Goal: Obtain resource: Download file/media

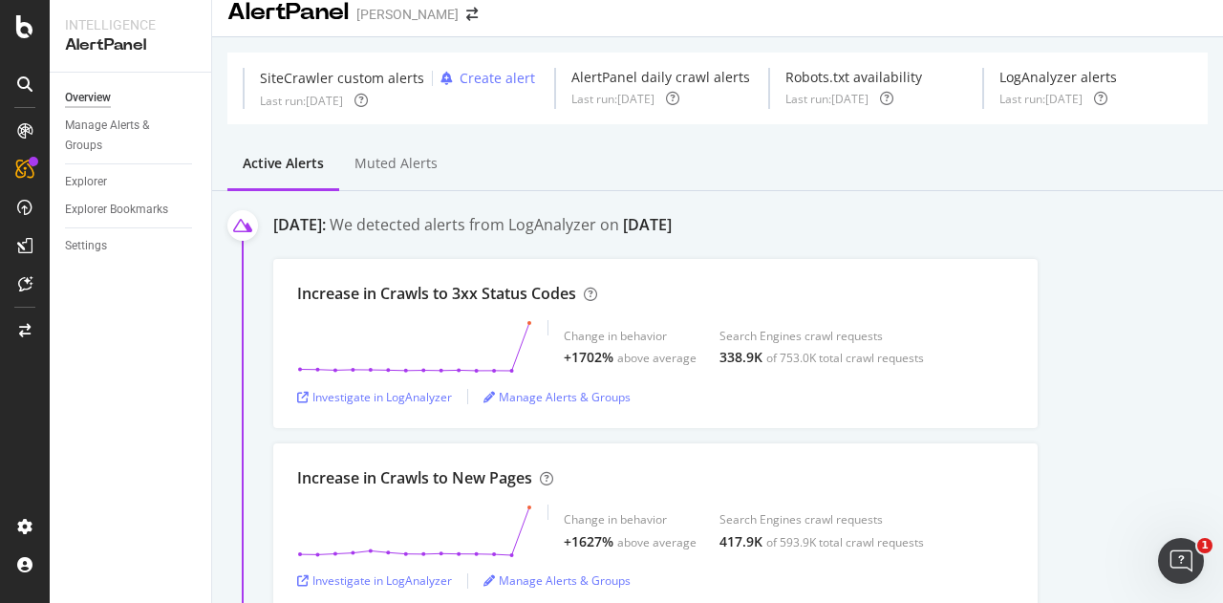
scroll to position [17, 0]
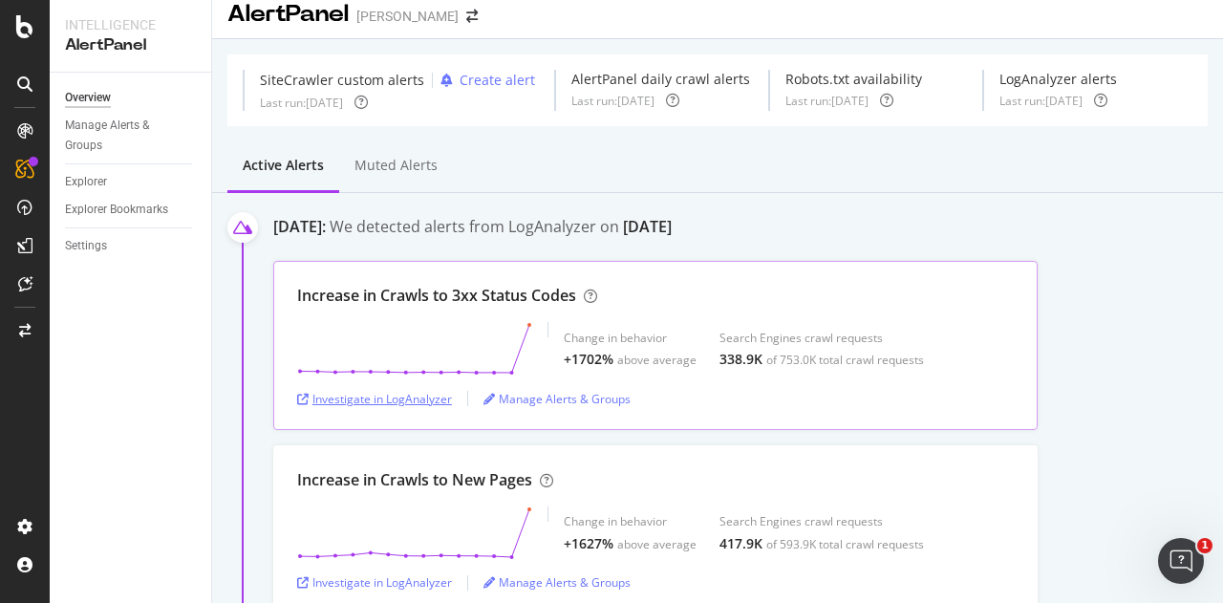
click at [434, 402] on div "Investigate in LogAnalyzer" at bounding box center [374, 399] width 155 height 16
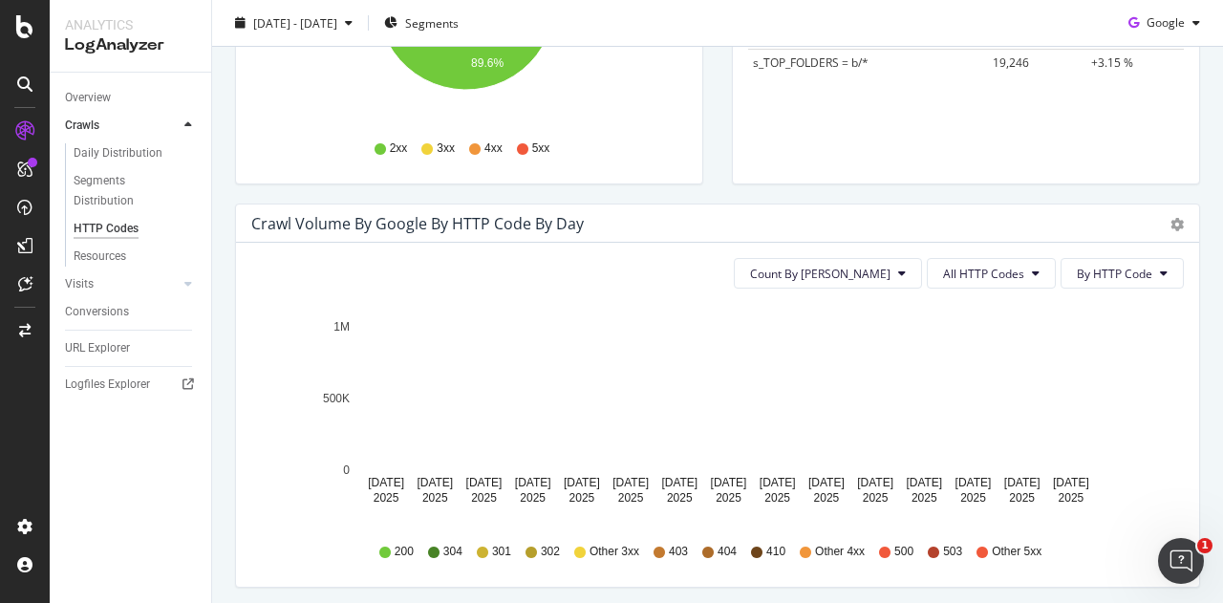
scroll to position [461, 0]
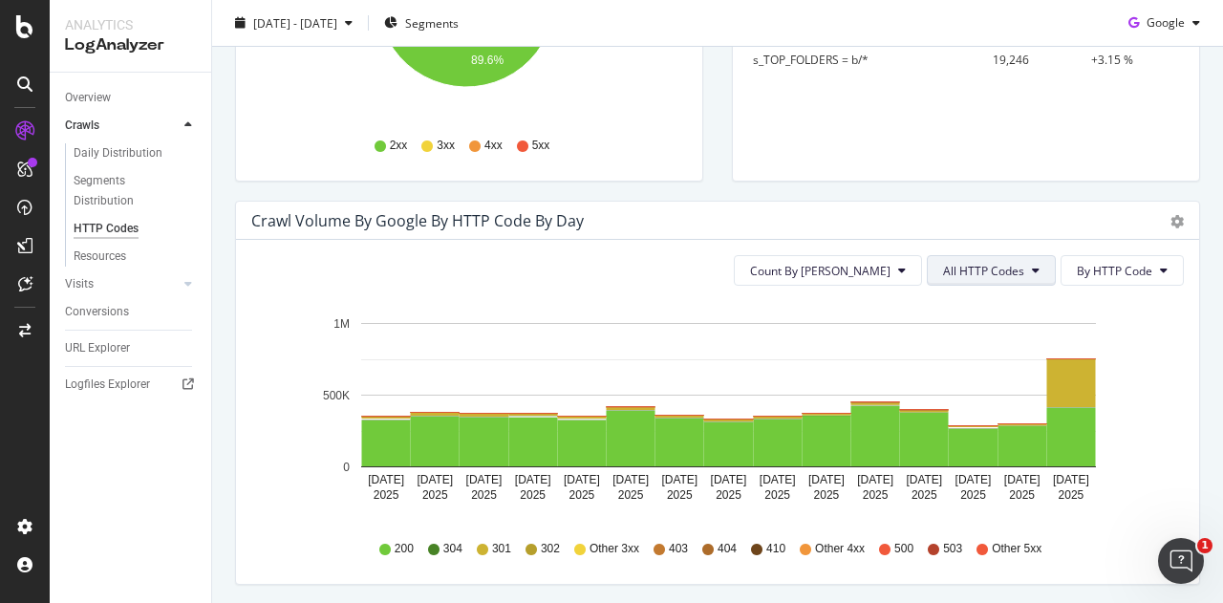
click at [1012, 267] on span "All HTTP Codes" at bounding box center [983, 271] width 81 height 16
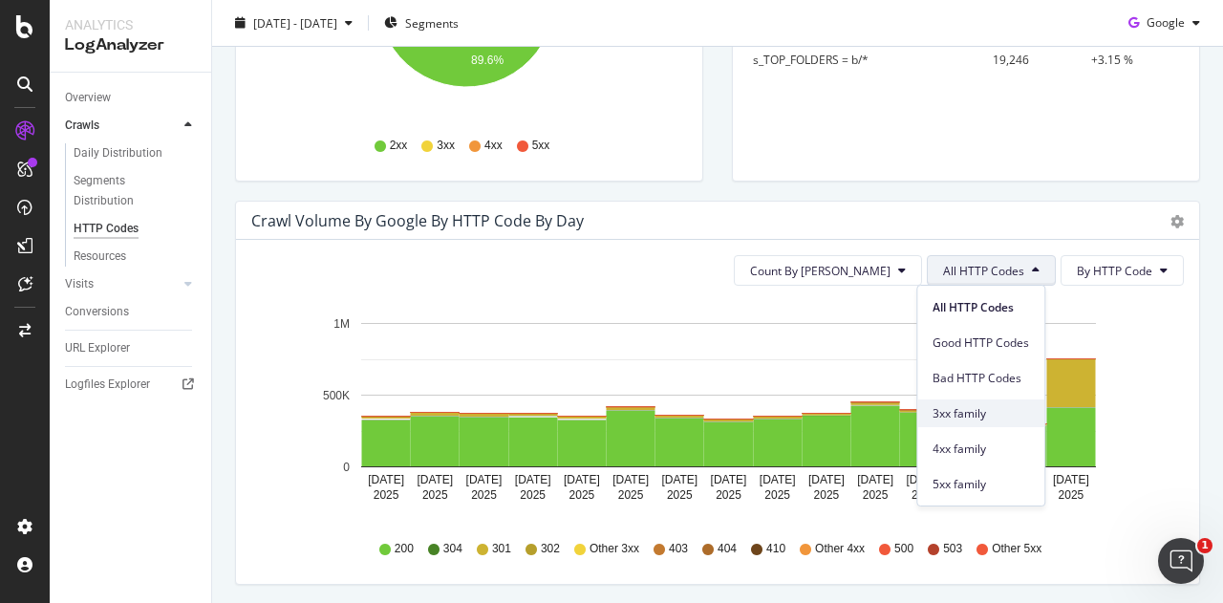
click at [981, 412] on span "3xx family" at bounding box center [981, 413] width 97 height 17
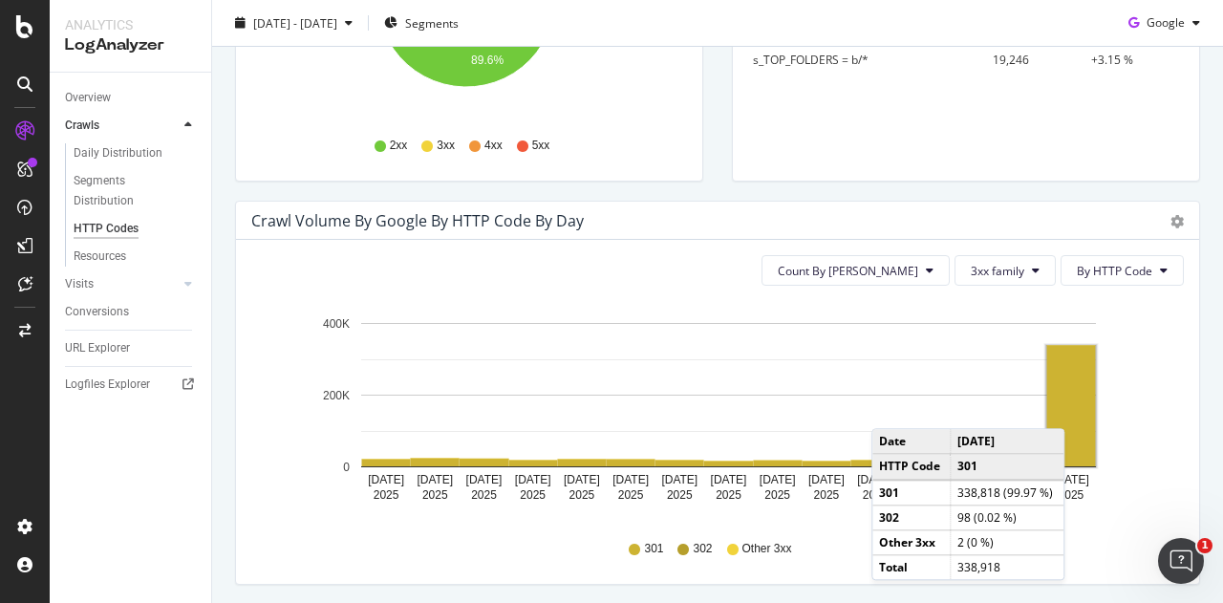
click at [1069, 408] on rect "A chart." at bounding box center [1071, 406] width 49 height 120
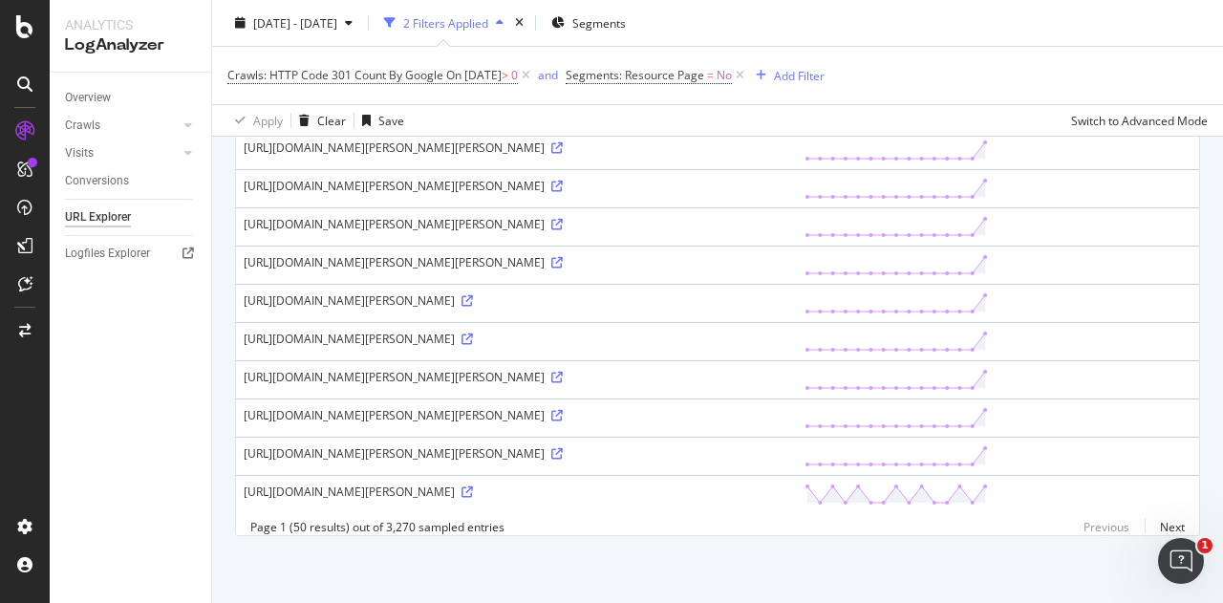
scroll to position [2115, 0]
click at [551, 448] on icon at bounding box center [556, 453] width 11 height 11
drag, startPoint x: 243, startPoint y: 425, endPoint x: 490, endPoint y: 423, distance: 247.5
click at [490, 445] on div "https://www.myer.com.au/b/Kate%2520Knapp?gad_source=7&gad_campaignid=9937857045…" at bounding box center [517, 453] width 546 height 16
copy div "https://www.myer.com.au/b/Kate%2520Knapp"
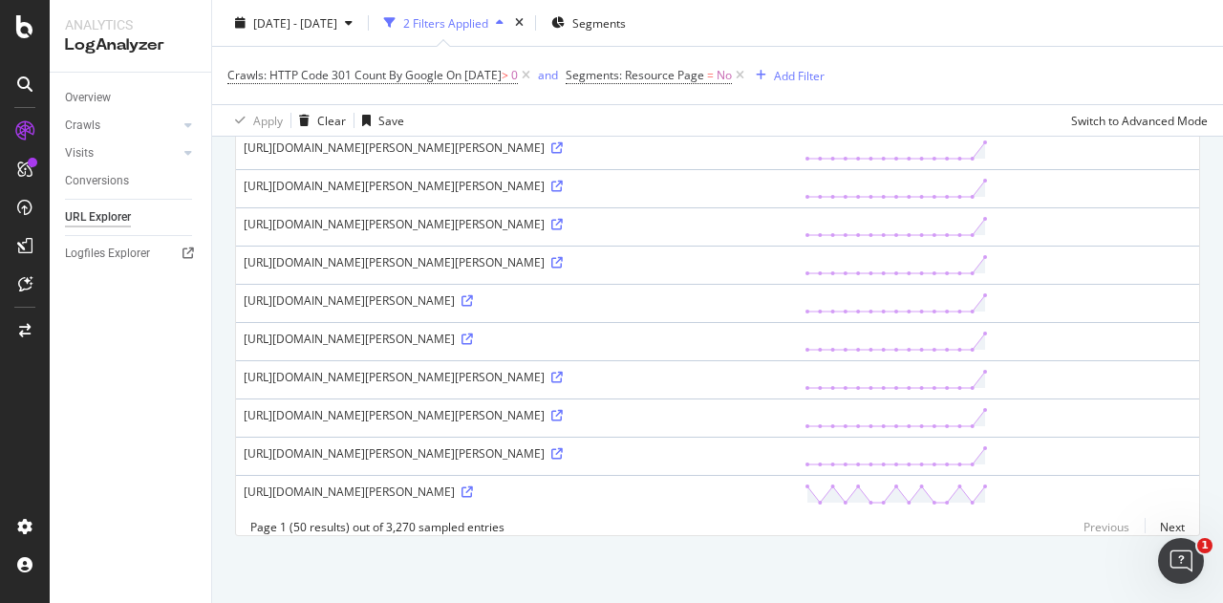
click at [634, 533] on div "Page 1 (50 results) out of 3,270 sampled entries Previous Next" at bounding box center [717, 527] width 963 height 16
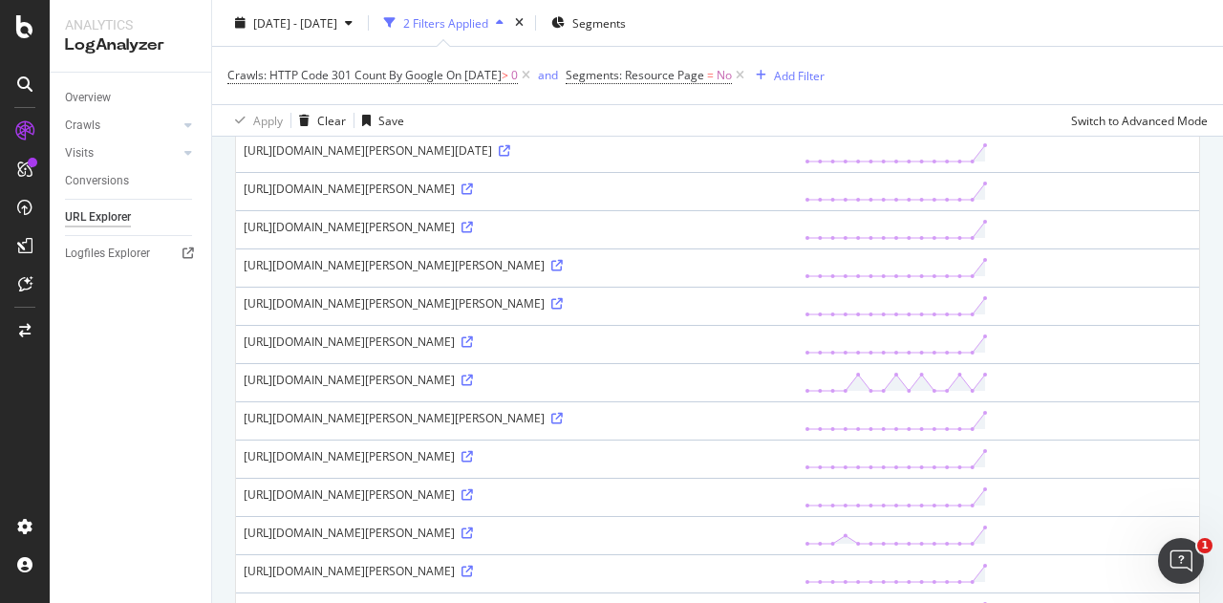
scroll to position [0, 0]
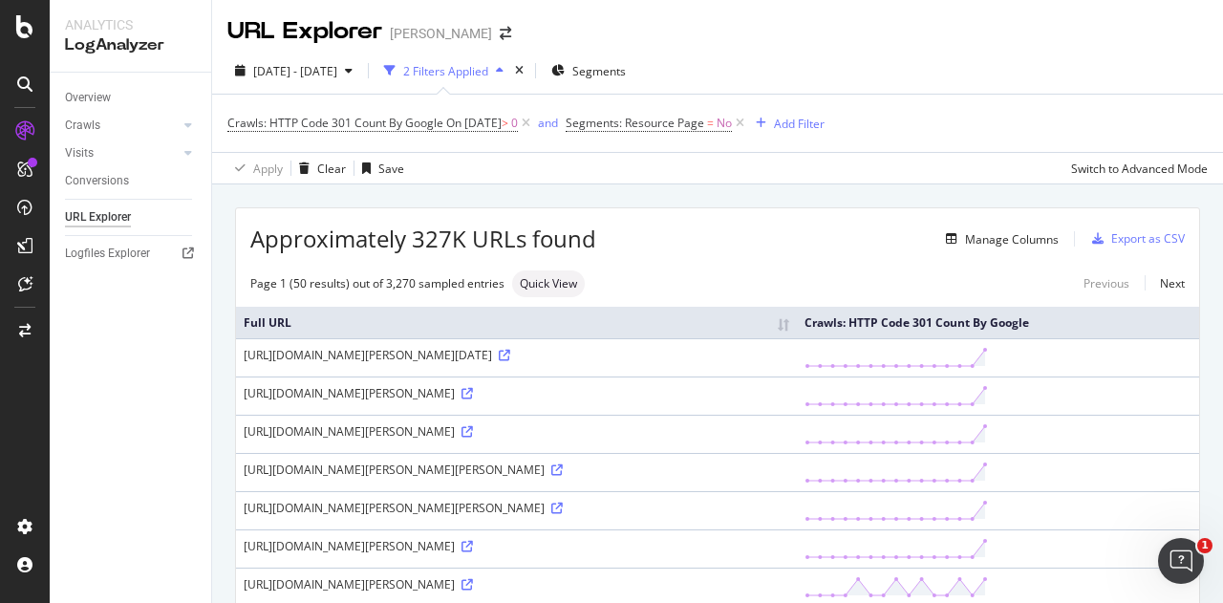
drag, startPoint x: 245, startPoint y: 367, endPoint x: 497, endPoint y: 377, distance: 252.5
click at [497, 363] on div "http://www.myer.com.au/c/black-friday-women?gad_source=7&gad_campaignid=1575229…" at bounding box center [517, 355] width 546 height 16
copy div "http://www.myer.com.au/c/black-friday-women"
drag, startPoint x: 243, startPoint y: 365, endPoint x: 952, endPoint y: 376, distance: 709.0
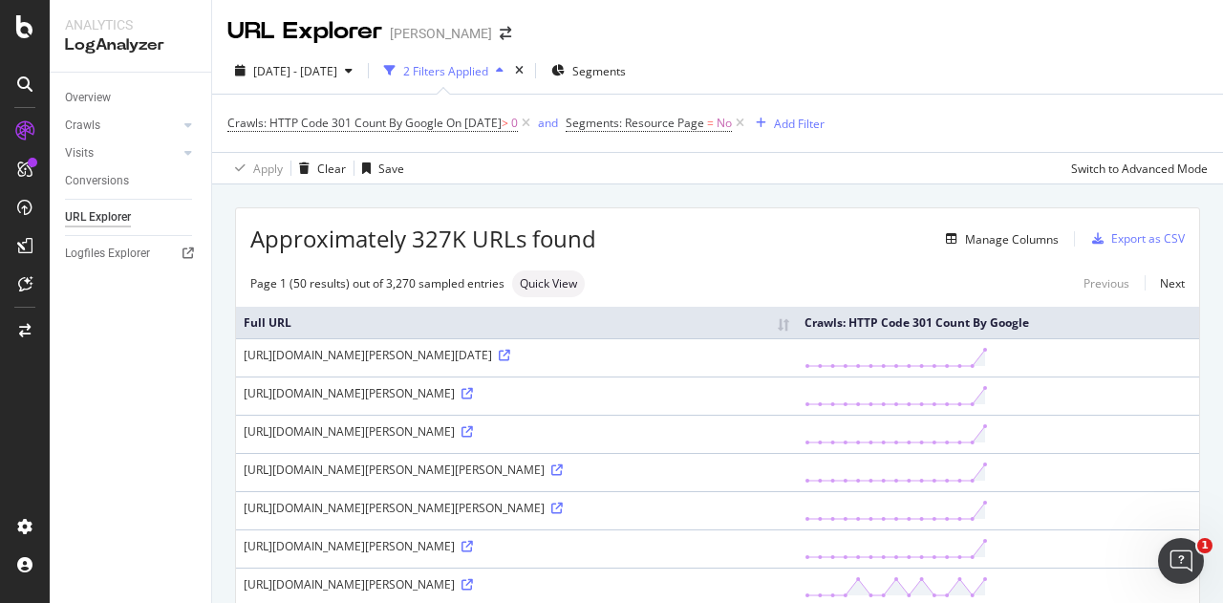
click at [789, 363] on div "http://www.myer.com.au/c/black-friday-women?gad_source=7&gad_campaignid=1575229…" at bounding box center [517, 355] width 546 height 16
copy div "http://www.myer.com.au/c/black-friday-women?gad_source=7&gad_campaignid=1575229…"
drag, startPoint x: 243, startPoint y: 418, endPoint x: 877, endPoint y: 431, distance: 634.6
click at [797, 415] on td "https://www.myer.com.au/b/AWW?gad_source=7&gad_campaignid=9937857045&gclid=CLar…" at bounding box center [516, 395] width 561 height 38
copy div "https://www.myer.com.au/b/AWW?gad_source=7&gad_campaignid=9937857045&gclid=CLar…"
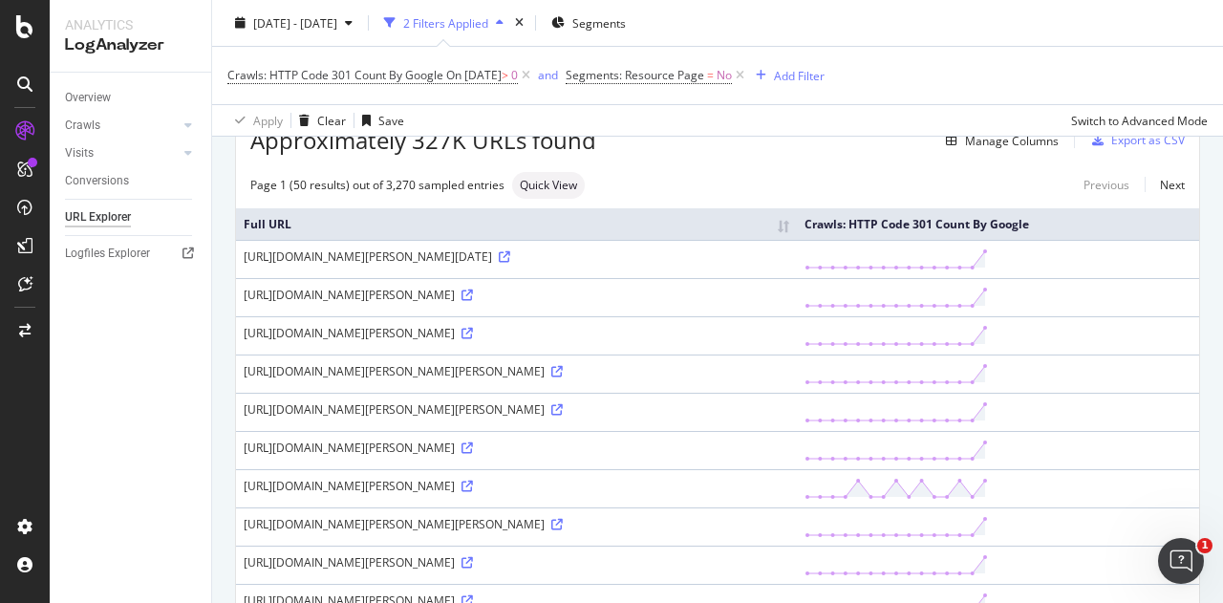
scroll to position [111, 0]
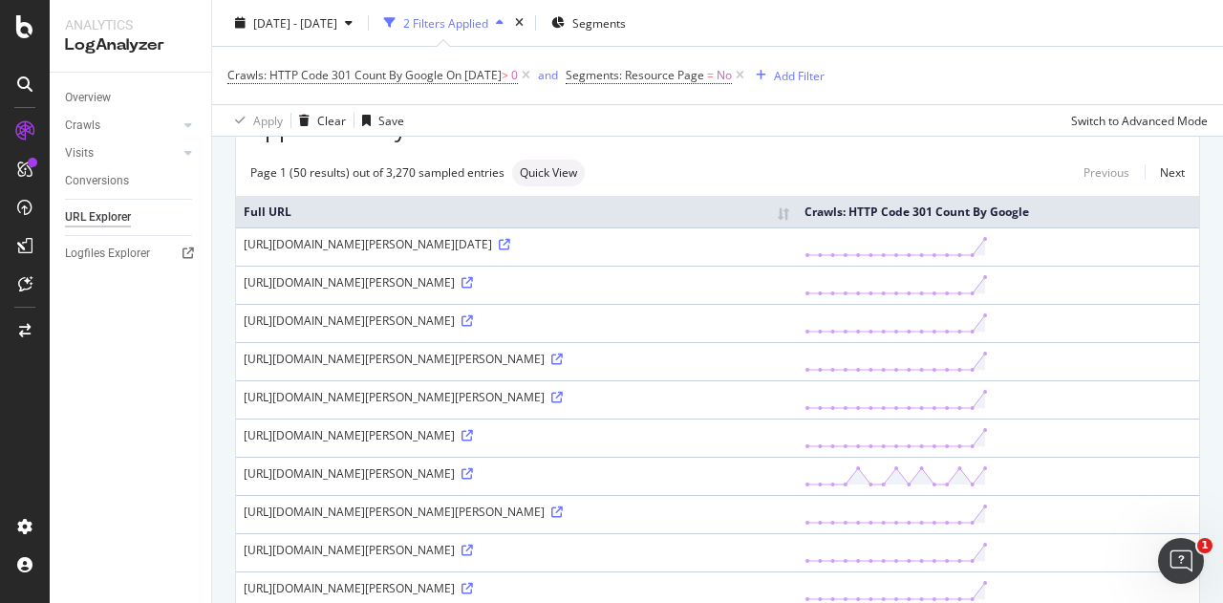
drag, startPoint x: 242, startPoint y: 347, endPoint x: 887, endPoint y: 345, distance: 645.0
click at [797, 342] on td "https://www.myer.com.au/b/AWW?gad_source=7&gad_campaignid=9937857045&gclid=CNuf…" at bounding box center [516, 323] width 561 height 38
copy div "https://www.myer.com.au/b/AWW?gad_source=7&gad_campaignid=9937857045&gclid=CNuf…"
drag, startPoint x: 245, startPoint y: 380, endPoint x: 954, endPoint y: 374, distance: 709.0
click at [797, 374] on td "https://www.myer.com.au/b/Aaron%2520Blabey?gad_source=7&gad_campaignid=99378570…" at bounding box center [516, 361] width 561 height 38
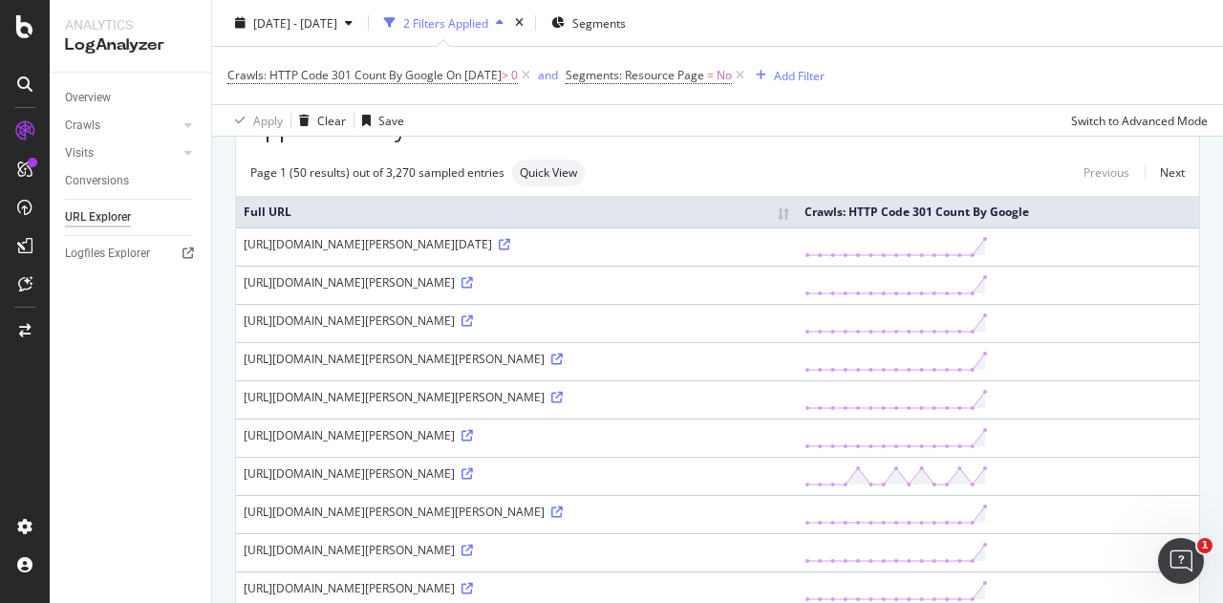
copy div "https://www.myer.com.au/b/Aaron%2520Blabey?gad_source=7&gad_campaignid=99378570…"
drag, startPoint x: 246, startPoint y: 436, endPoint x: 250, endPoint y: 453, distance: 17.8
click at [250, 405] on div "https://www.myer.com.au/b/Aaron%2520Blabey?gad_source=7&gad_campaignid=99378570…" at bounding box center [517, 397] width 546 height 16
copy div "https://www.myer.com.au/b/Aaron%2520Blabey?gad_source=7&gad_campaignid=99378570…"
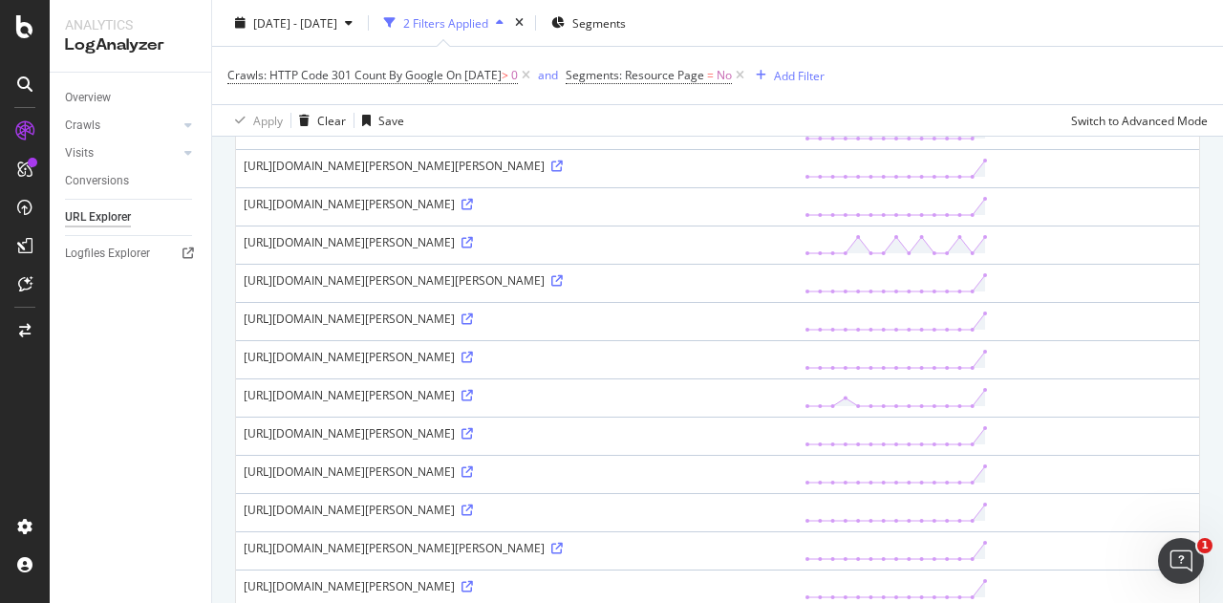
scroll to position [344, 0]
drag, startPoint x: 244, startPoint y: 247, endPoint x: 944, endPoint y: 248, distance: 700.4
click at [789, 210] on div "https://www.myer.com.au/b/Alannah%2520Hill?gad_source=7&gad_campaignid=99383593…" at bounding box center [517, 202] width 546 height 16
copy div "https://www.myer.com.au/b/Alannah%2520Hill?gad_source=7&gad_campaignid=99383593…"
drag, startPoint x: 244, startPoint y: 331, endPoint x: 256, endPoint y: 353, distance: 25.2
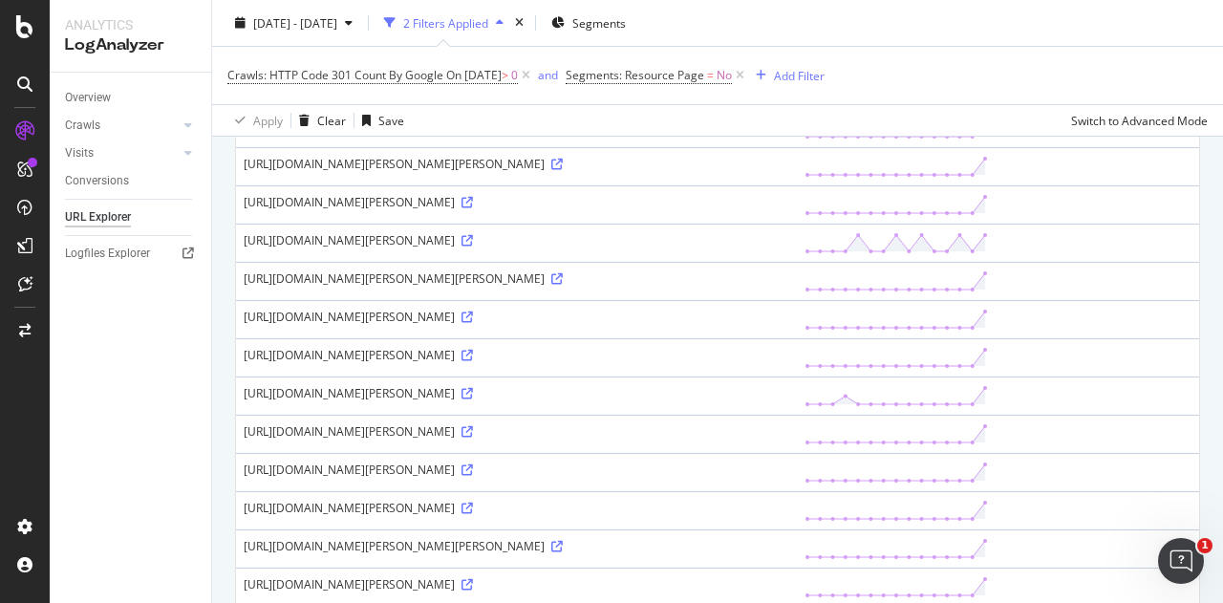
click at [256, 287] on div "https://www.myer.com.au/b/Anna%2520Pignataro?gad_source=7&gad_campaignid=993785…" at bounding box center [517, 278] width 546 height 16
copy div "https://www.myer.com.au/b/Anna%2520Pignataro?gad_source=7&gad_campaignid=993785…"
drag, startPoint x: 245, startPoint y: 429, endPoint x: 897, endPoint y: 434, distance: 652.6
click at [789, 363] on div "https://www.myer.com.au/b/Bardot?gad_source=7&gad_campaignid=9938359342&gclid=C…" at bounding box center [517, 355] width 546 height 16
copy div "https://www.myer.com.au/b/Bardot?gad_source=7&gad_campaignid=9938359342&gclid=C…"
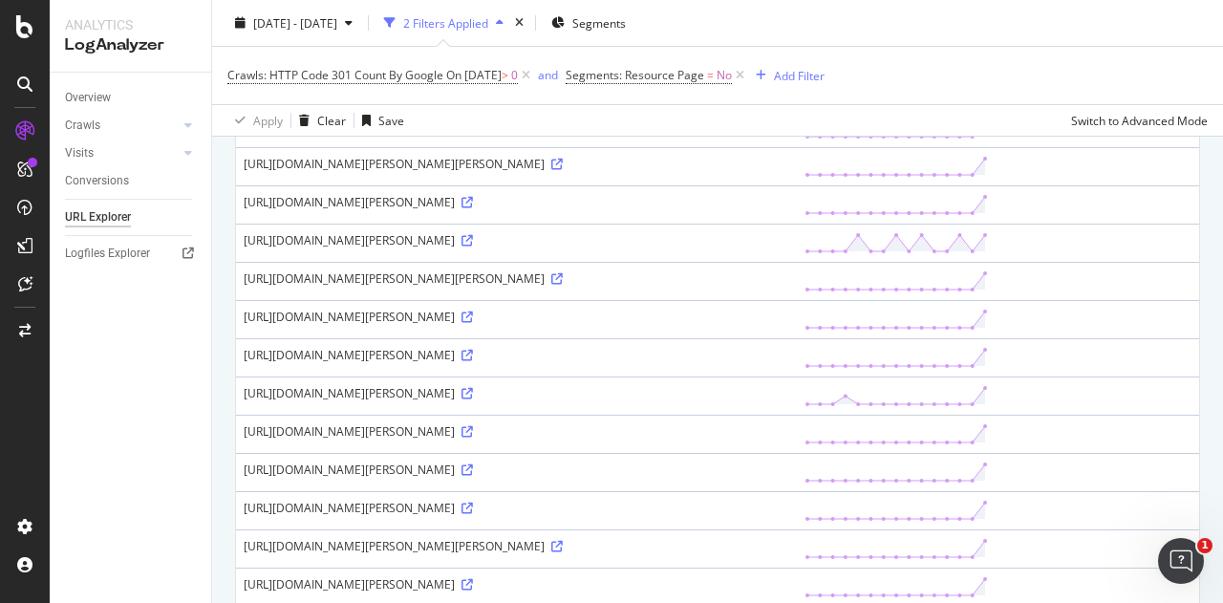
drag, startPoint x: 247, startPoint y: 504, endPoint x: 893, endPoint y: 501, distance: 646.9
click at [789, 440] on div "https://www.myer.com.au/b/Bzees?gad_source=7&gad_campaignid=1575564461&gclid=CM…" at bounding box center [517, 431] width 546 height 16
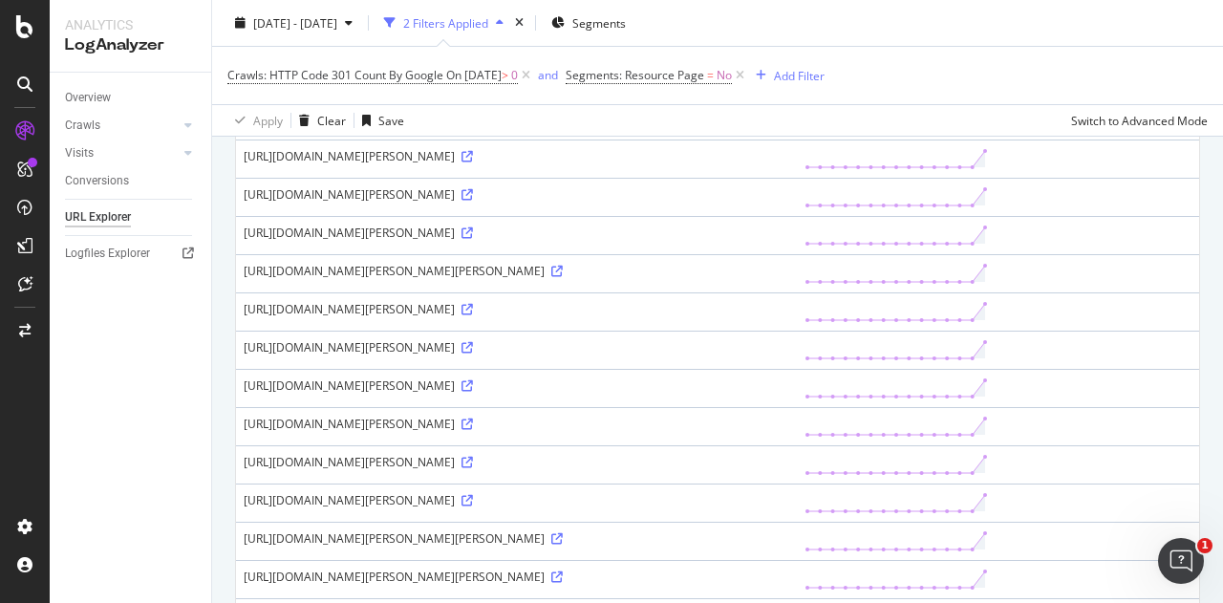
scroll to position [673, 0]
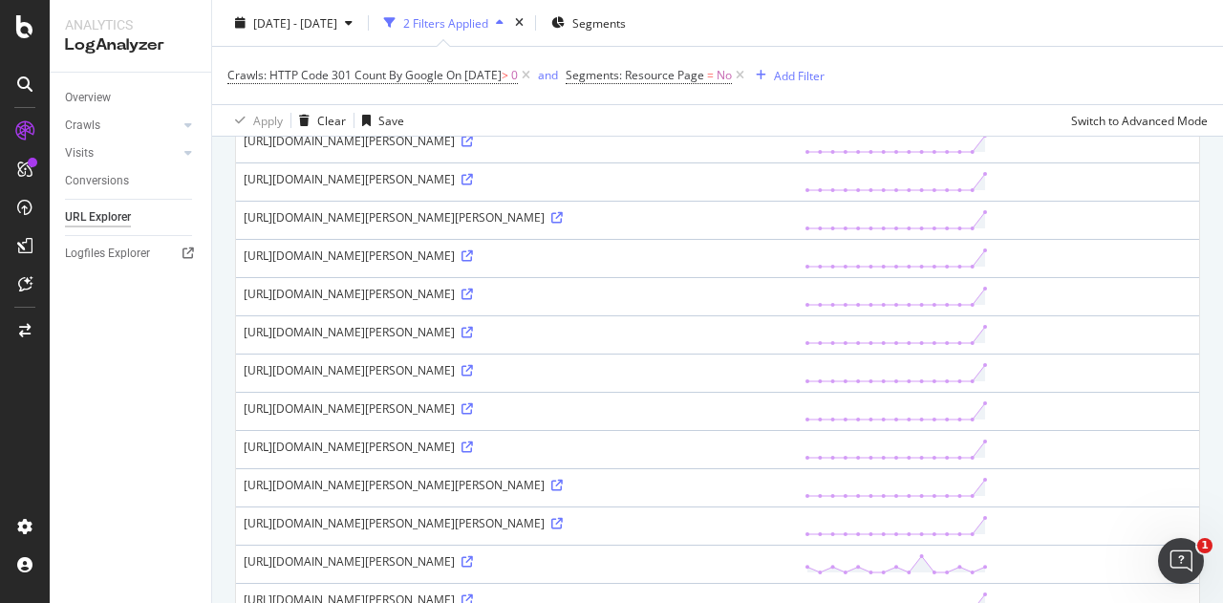
drag, startPoint x: 243, startPoint y: 216, endPoint x: 881, endPoint y: 215, distance: 638.3
click at [789, 149] on div "https://www.myer.com.au/b/Bzees?gad_source=7&gad_campaignid=1575564461&gclid=CN…" at bounding box center [517, 141] width 546 height 16
drag, startPoint x: 243, startPoint y: 303, endPoint x: 955, endPoint y: 308, distance: 711.8
click at [789, 225] on div "https://www.myer.com.au/b/Caroline%2520Moss?gad_source=7&gad_campaignid=9939726…" at bounding box center [517, 217] width 546 height 16
drag, startPoint x: 245, startPoint y: 251, endPoint x: 940, endPoint y: 252, distance: 695.6
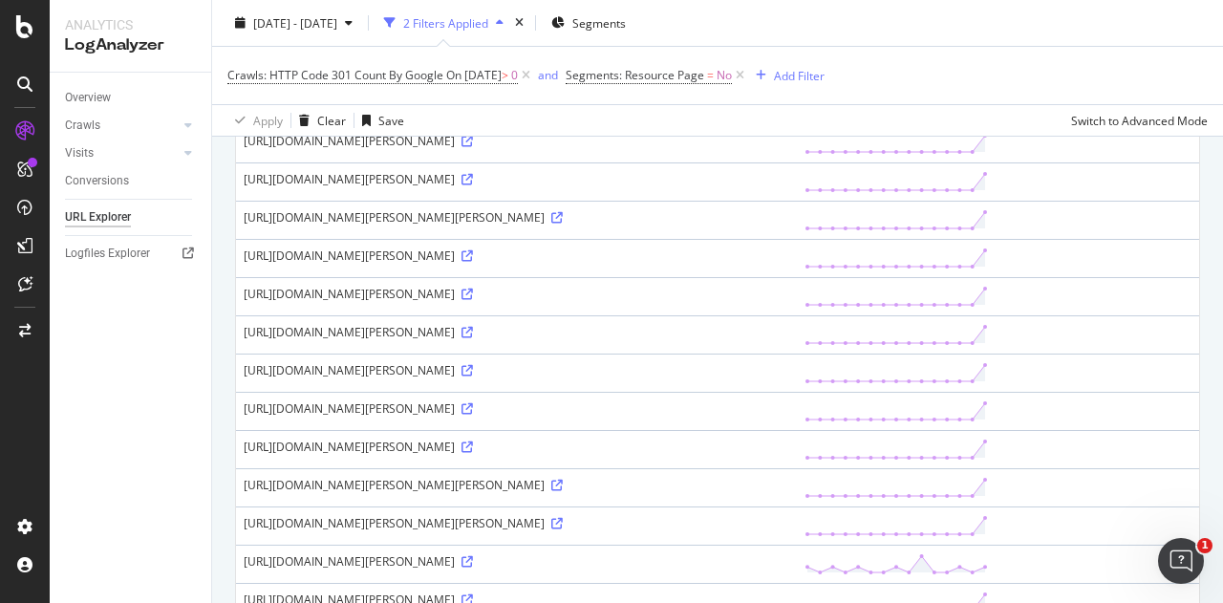
click at [789, 187] on div "https://www.myer.com.au/b/Cal%2520Wilson?gad_source=7&gad_campaignid=9937857045…" at bounding box center [517, 179] width 546 height 16
drag, startPoint x: 243, startPoint y: 349, endPoint x: 685, endPoint y: 366, distance: 442.7
click at [685, 277] on td "https://www.myer.com.au/b/Clinique?facets=parentCatgroup_id_search%25253A%25252…" at bounding box center [516, 258] width 561 height 38
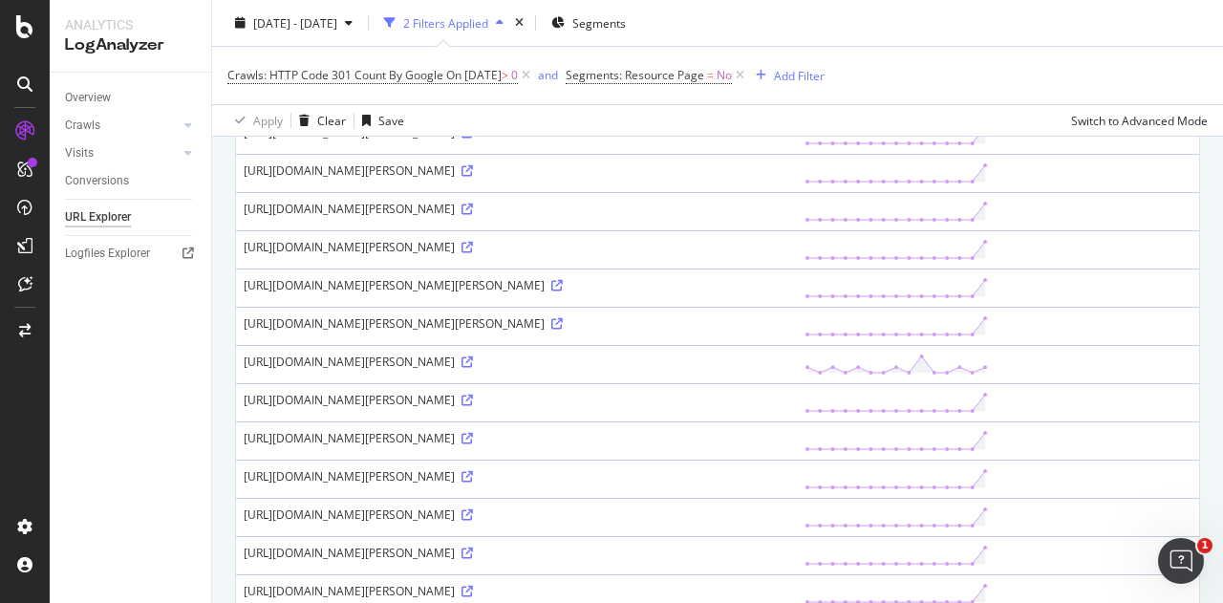
scroll to position [873, 0]
drag, startPoint x: 243, startPoint y: 196, endPoint x: 257, endPoint y: 215, distance: 23.9
click at [257, 115] on td "https://www.myer.com.au/b/DK%2520Australia?gad_source=7&gad_campaignid=99378570…" at bounding box center [516, 95] width 561 height 38
drag, startPoint x: 243, startPoint y: 249, endPoint x: 936, endPoint y: 257, distance: 693.7
click at [797, 153] on td "https://www.myer.com.au/b/DK%2520Australia?gad_source=7&gad_campaignid=99378570…" at bounding box center [516, 134] width 561 height 38
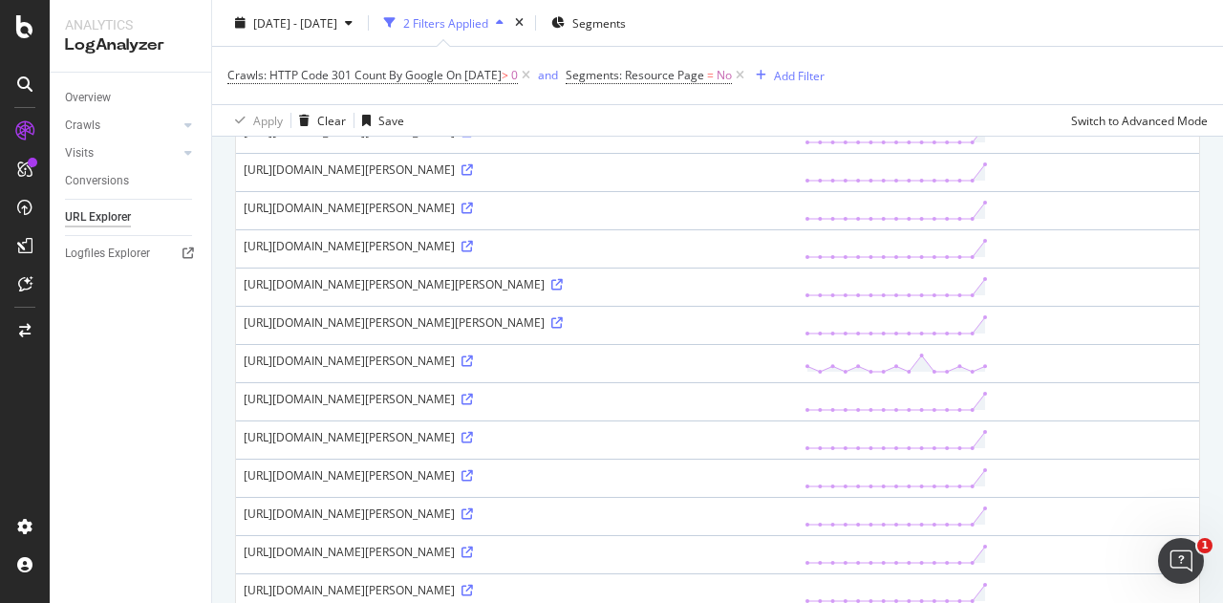
drag, startPoint x: 245, startPoint y: 290, endPoint x: 255, endPoint y: 299, distance: 14.2
click at [255, 178] on div "https://www.myer.com.au/b/Deadly%2520Ponies?gad_source=7&gad_campaignid=1303043…" at bounding box center [517, 169] width 546 height 16
drag, startPoint x: 243, startPoint y: 337, endPoint x: 961, endPoint y: 324, distance: 718.6
click at [797, 229] on td "https://www.myer.com.au/b/Di%2520Morrissey?gad_source=7&gad_campaignid=99378570…" at bounding box center [516, 210] width 561 height 38
drag, startPoint x: 243, startPoint y: 383, endPoint x: 264, endPoint y: 399, distance: 26.6
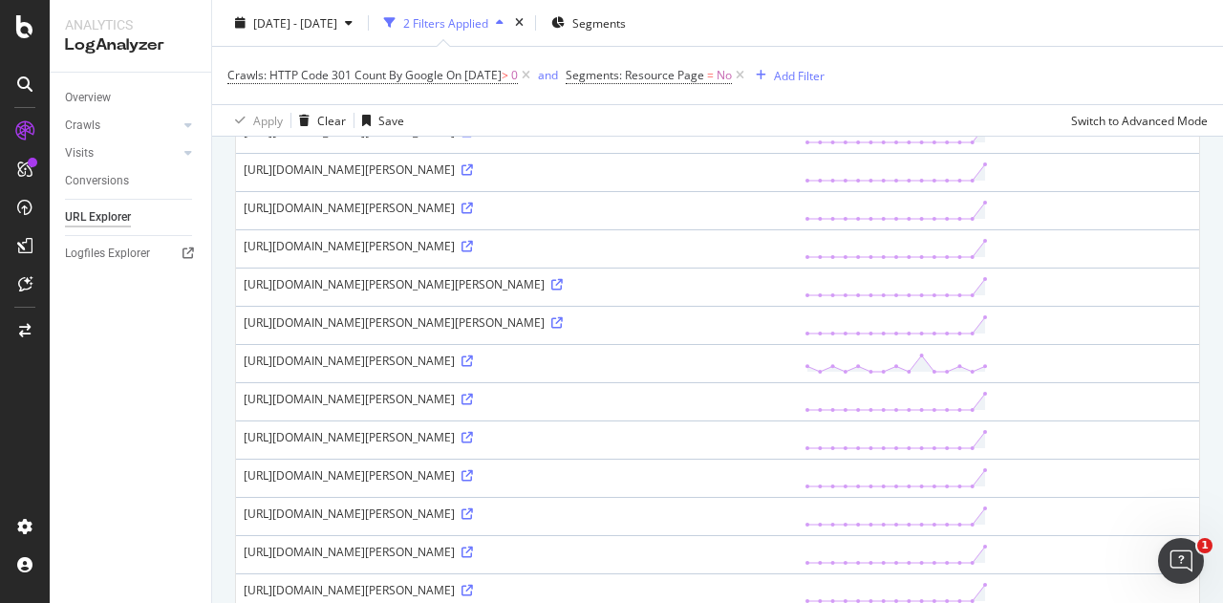
click at [264, 254] on div "https://www.myer.com.au/b/Dr%2520Cris%2520Beer?gad_source=7&gad_campaignid=9937…" at bounding box center [517, 246] width 546 height 16
drag, startPoint x: 244, startPoint y: 429, endPoint x: 950, endPoint y: 427, distance: 706.1
click at [789, 292] on div "https://www.myer.com.au/b/Eric%2520Carle?gad_source=7&gad_campaignid=9937857045…" at bounding box center [517, 284] width 546 height 16
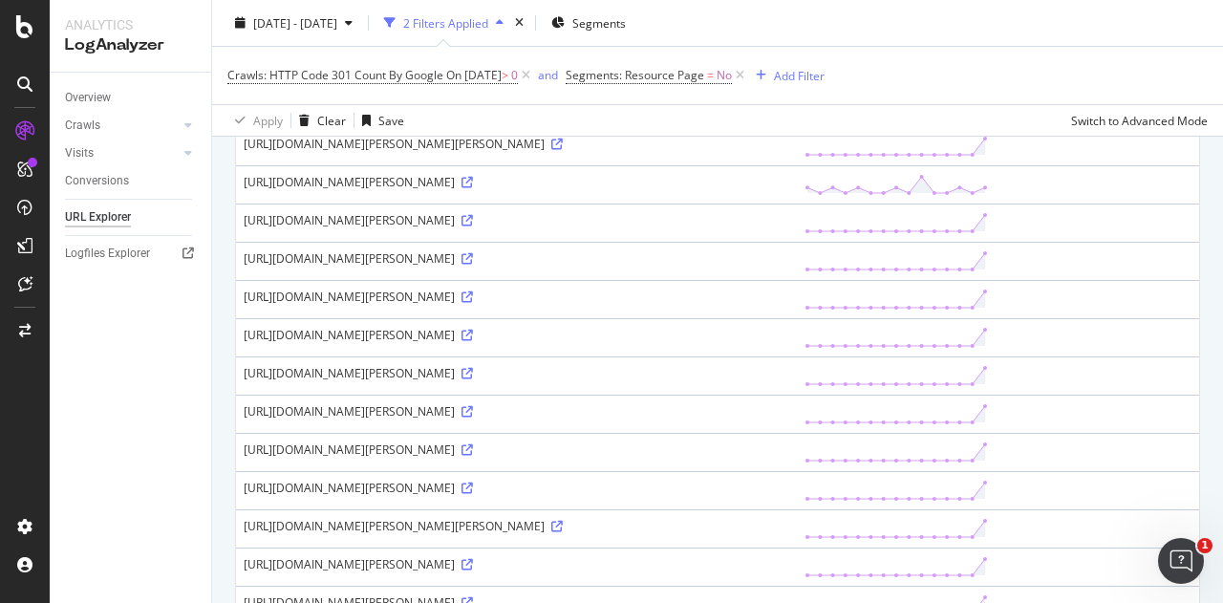
drag, startPoint x: 242, startPoint y: 303, endPoint x: 917, endPoint y: 306, distance: 675.5
click at [797, 165] on td "https://www.myer.com.au/b/Eric%2520Hill?gad_source=7&gad_campaignid=9937857045&…" at bounding box center [516, 146] width 561 height 38
drag, startPoint x: 245, startPoint y: 379, endPoint x: 269, endPoint y: 397, distance: 30.2
click at [269, 228] on div "https://www.myer.com.au/b/French%2520Connection?gad_source=7&gad_campaignid=993…" at bounding box center [517, 220] width 546 height 16
drag, startPoint x: 243, startPoint y: 427, endPoint x: 266, endPoint y: 452, distance: 33.8
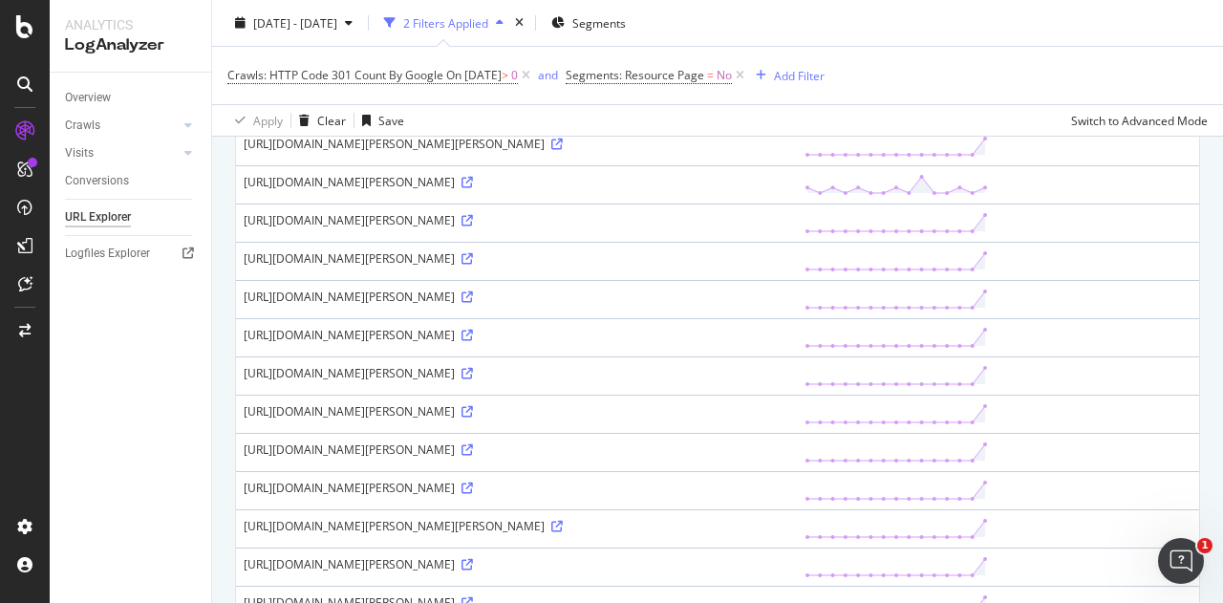
click at [266, 280] on td "https://www.myer.com.au/b/French%2520Connection?gad_source=7&gad_campaignid=993…" at bounding box center [516, 261] width 561 height 38
drag, startPoint x: 244, startPoint y: 477, endPoint x: 272, endPoint y: 498, distance: 35.5
click at [272, 305] on div "https://www.myer.com.au/b/French%2520Connection?gad_source=7&gad_campaignid=993…" at bounding box center [517, 297] width 546 height 16
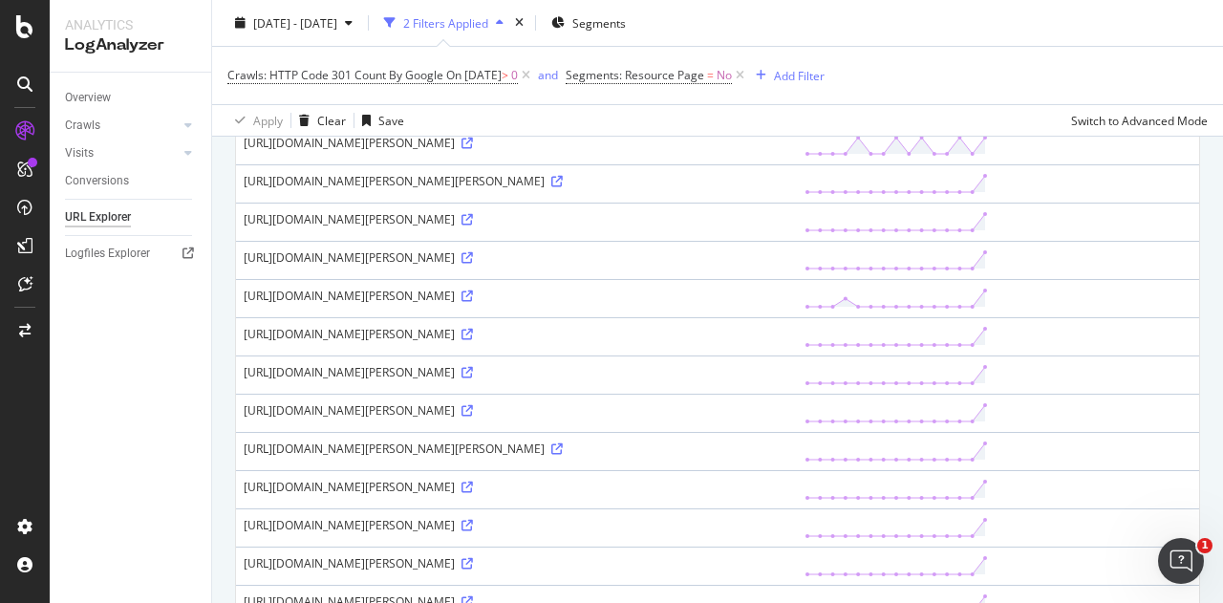
scroll to position [0, 0]
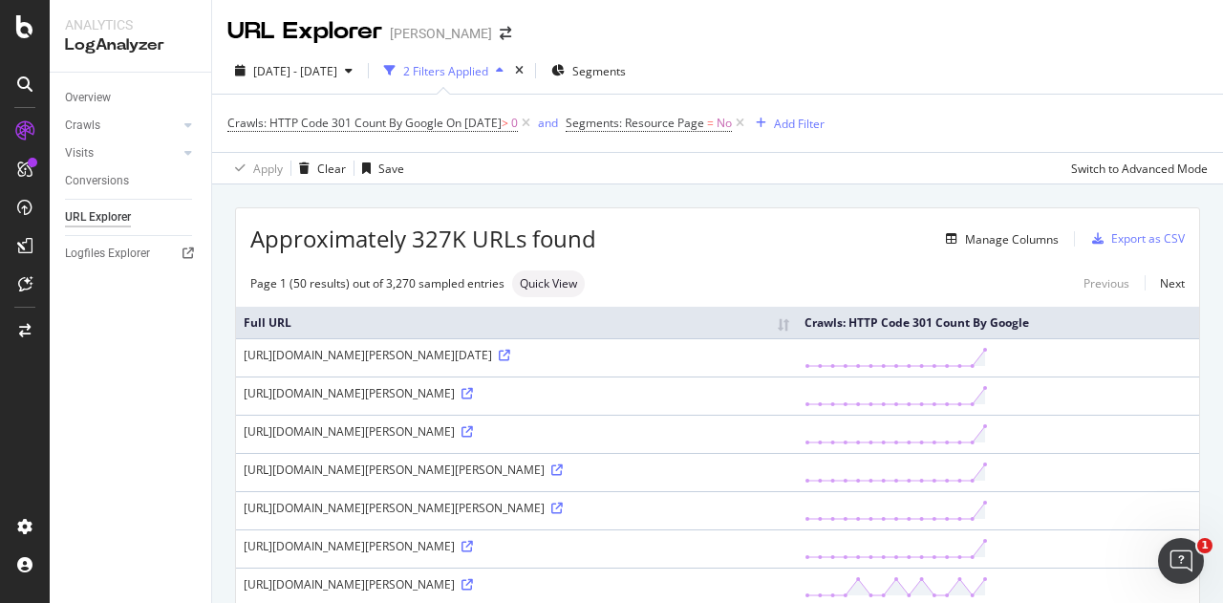
click at [1156, 243] on div "Export as CSV" at bounding box center [1148, 238] width 74 height 16
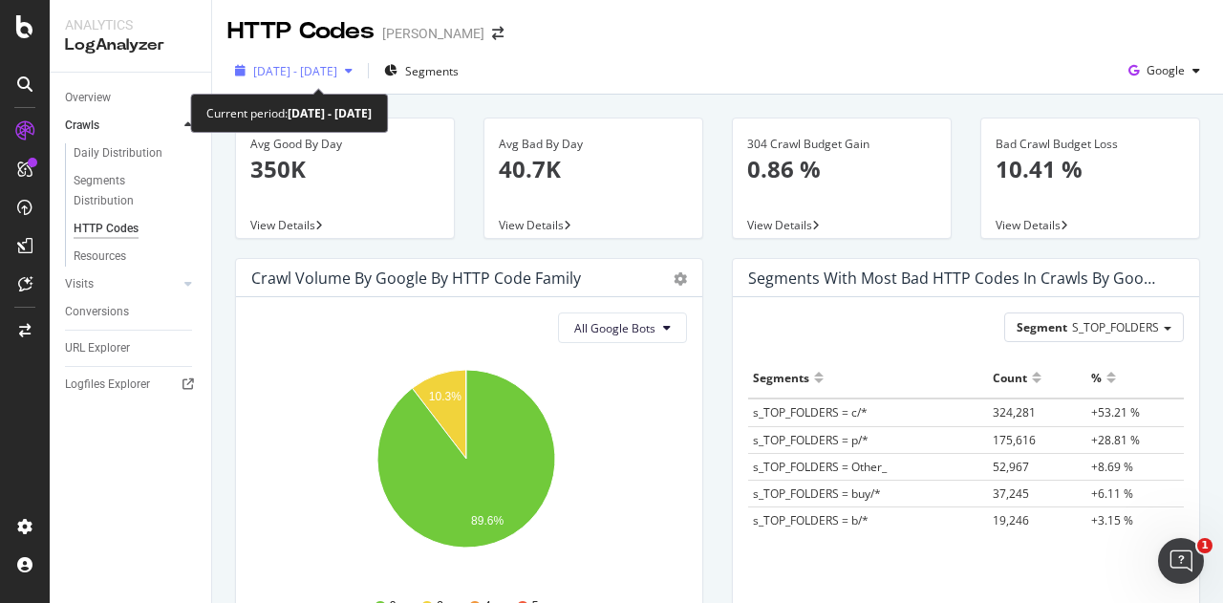
click at [337, 69] on span "2025 Sep. 18th - Oct. 2nd" at bounding box center [295, 71] width 84 height 16
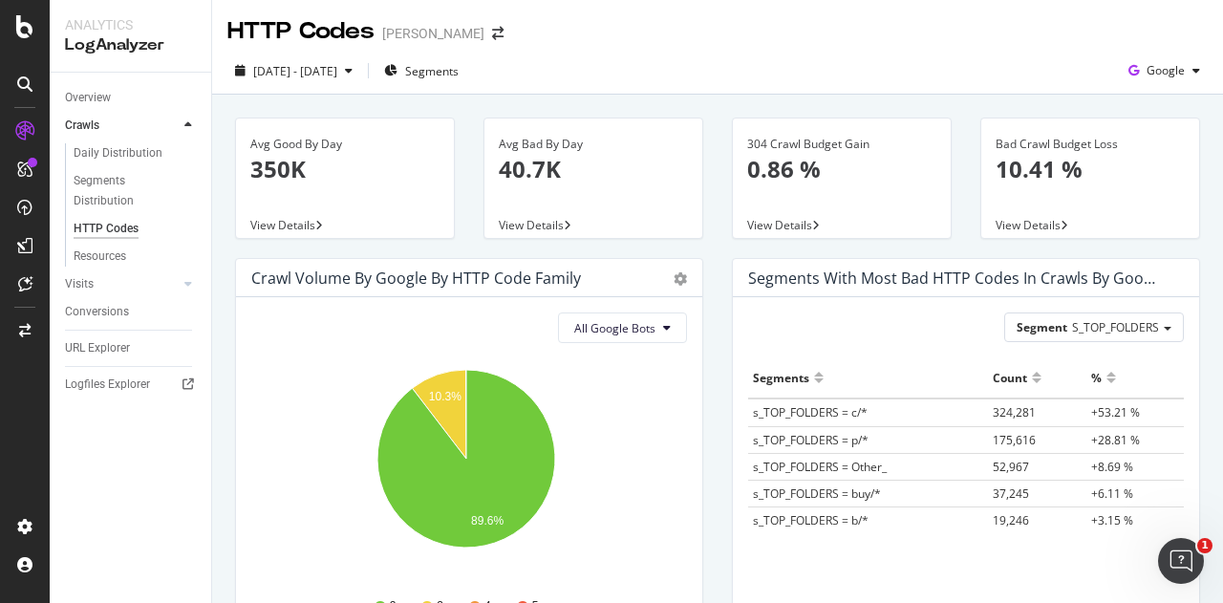
click at [719, 405] on div "Segments with most bad HTTP codes in Crawls by google Segment S_TOP_FOLDERS Hol…" at bounding box center [966, 459] width 497 height 403
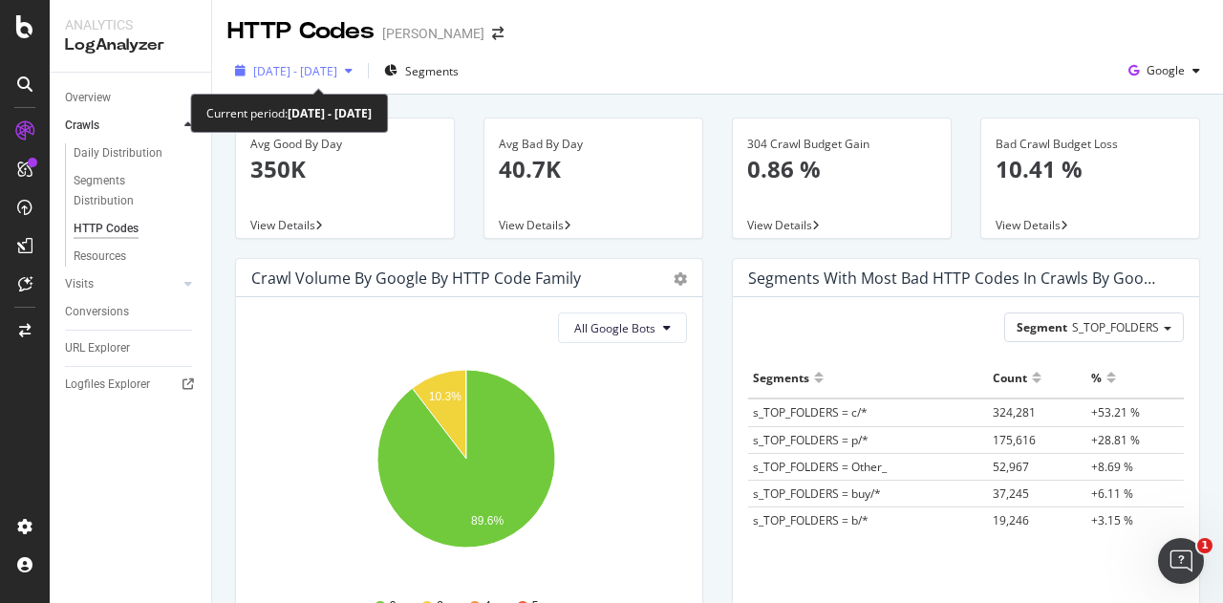
click at [337, 71] on span "2025 Sep. 18th - Oct. 2nd" at bounding box center [295, 71] width 84 height 16
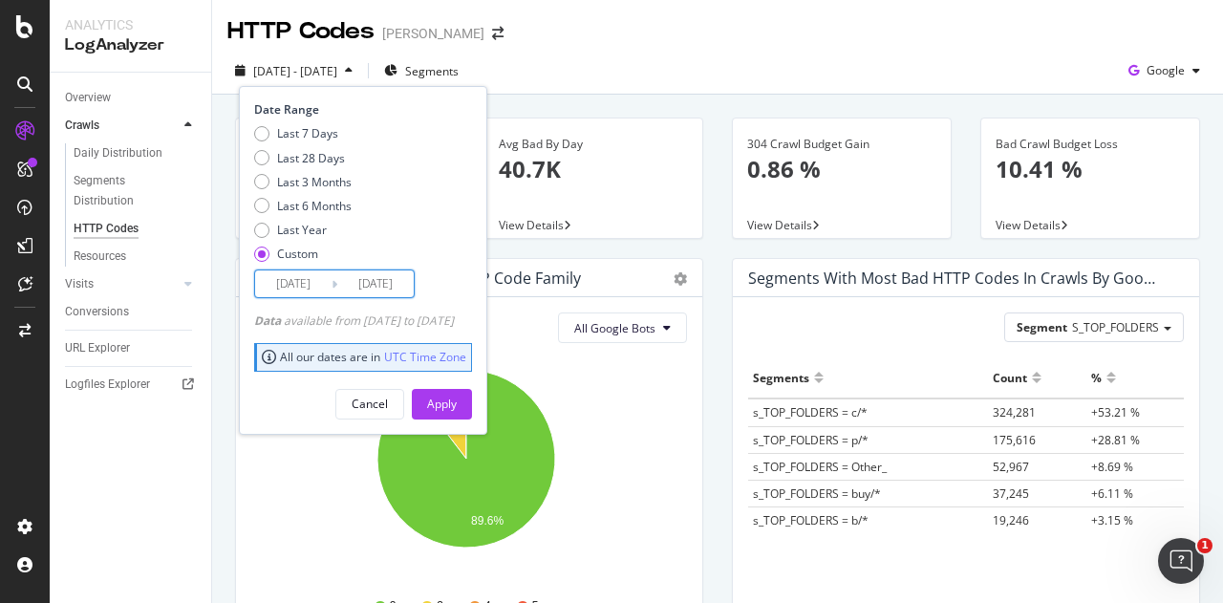
click at [361, 291] on input "2025/10/02" at bounding box center [375, 283] width 76 height 27
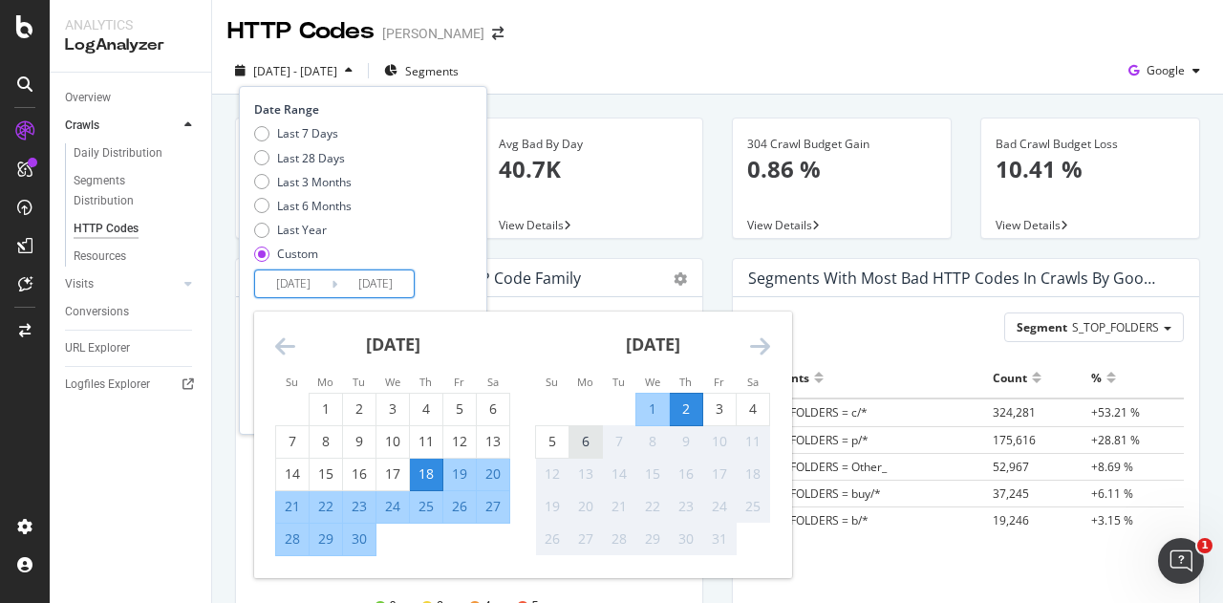
click at [583, 442] on div "6" at bounding box center [585, 441] width 32 height 19
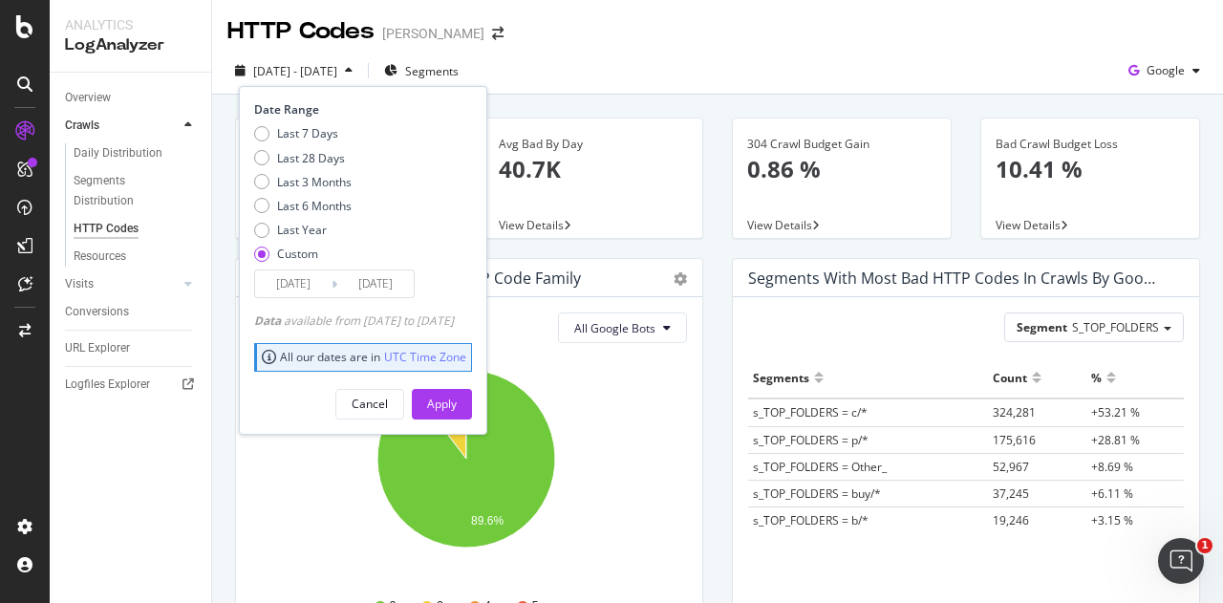
type input "2025/10/06"
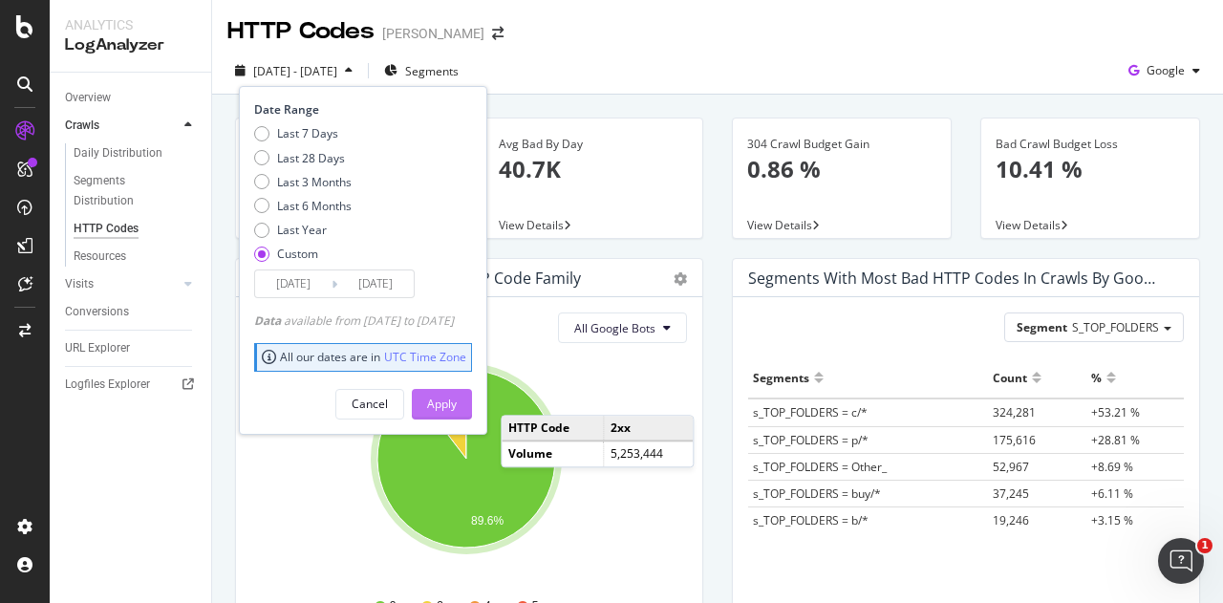
click at [457, 407] on div "Apply" at bounding box center [442, 404] width 30 height 16
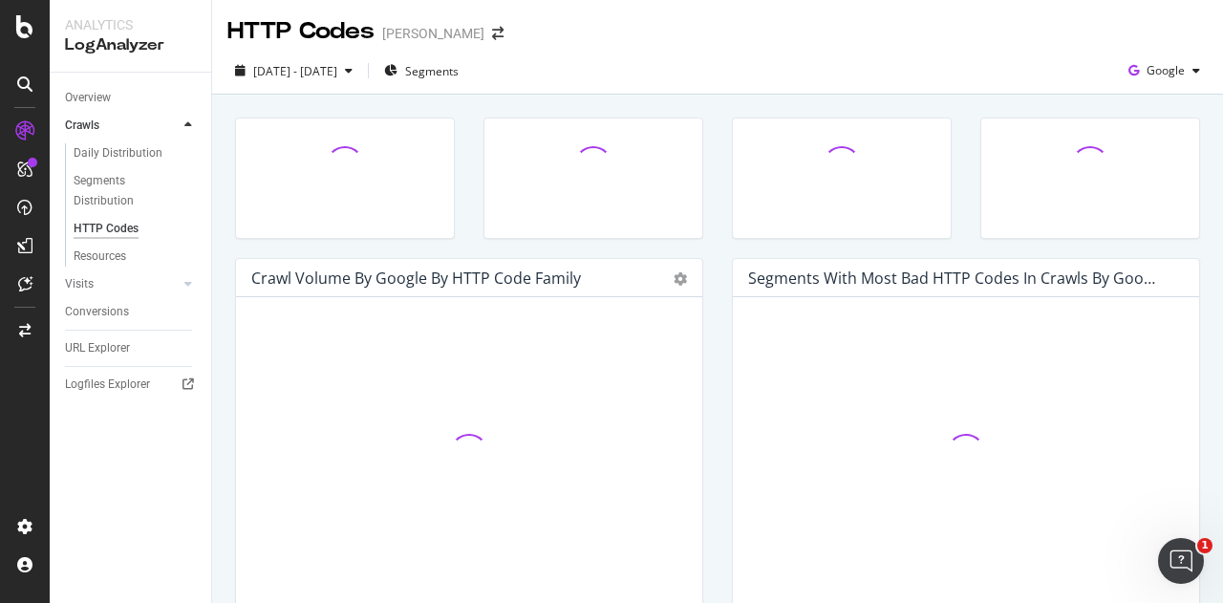
click at [708, 468] on div "Crawl Volume by google by HTTP Code Family Pie Table Hold CTRL while clicking t…" at bounding box center [469, 459] width 497 height 403
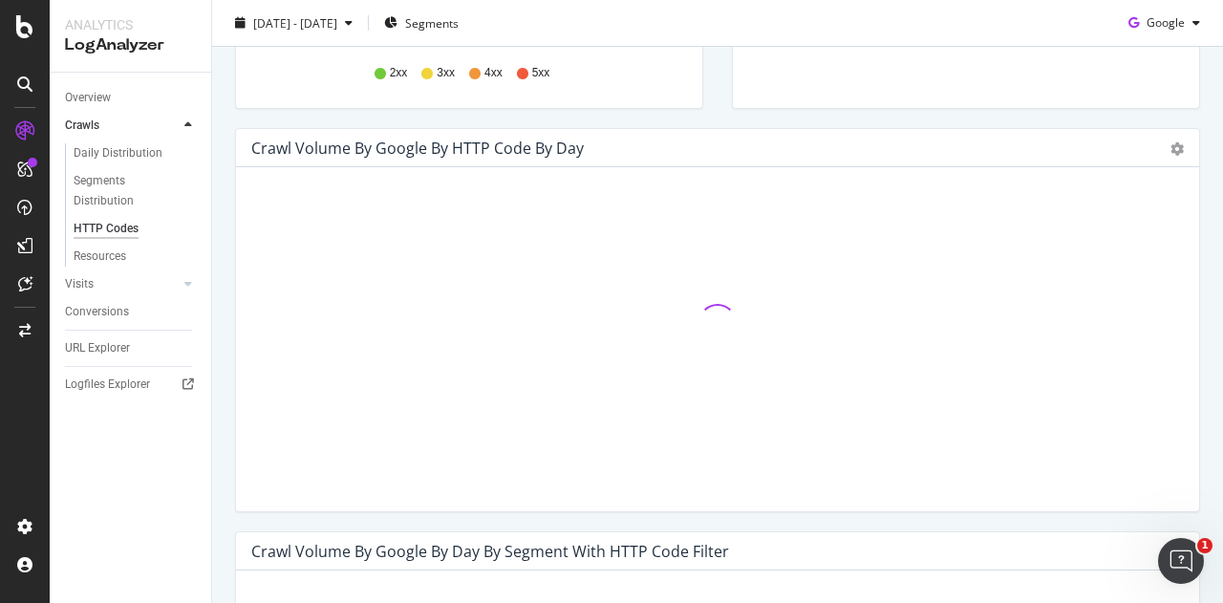
scroll to position [534, 0]
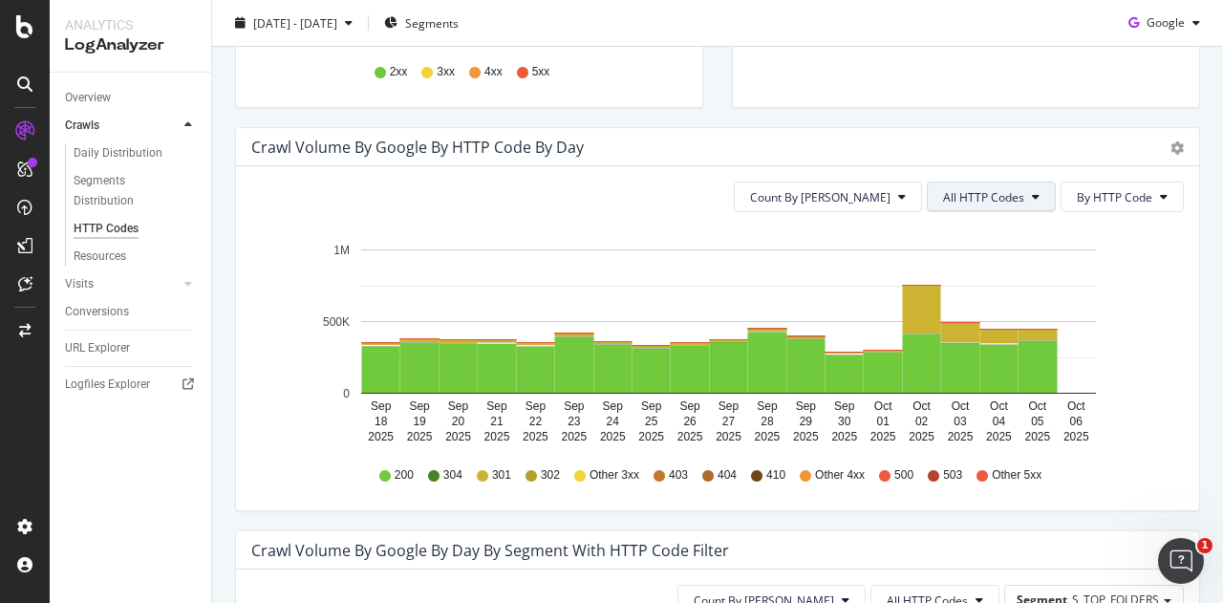
click at [971, 184] on button "All HTTP Codes" at bounding box center [991, 197] width 129 height 31
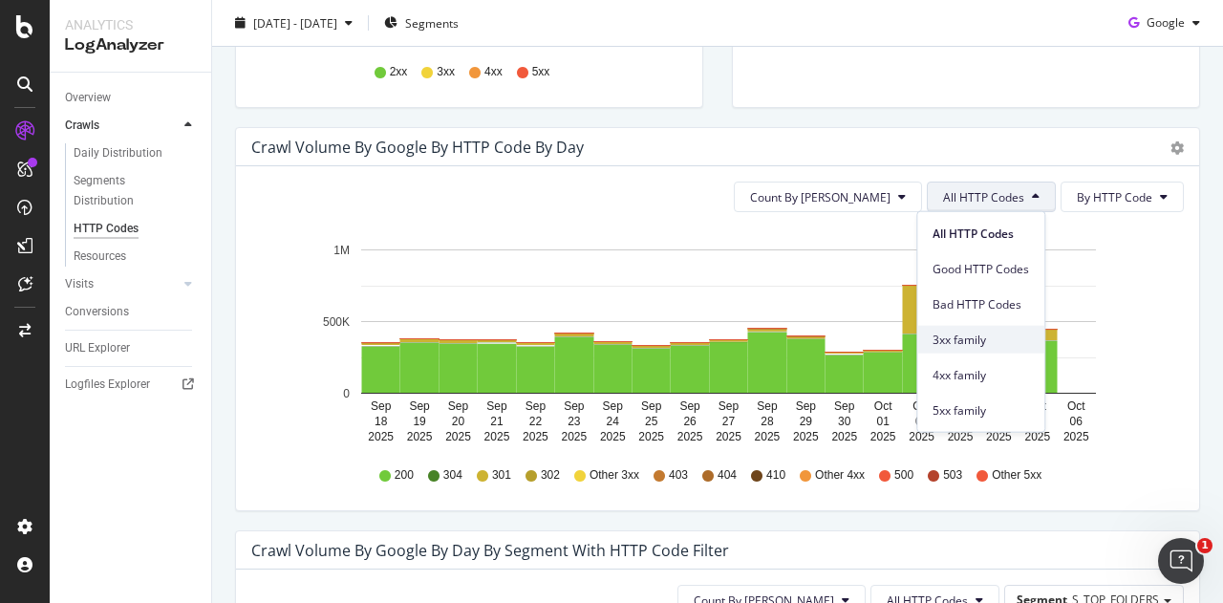
click at [967, 341] on span "3xx family" at bounding box center [981, 339] width 97 height 17
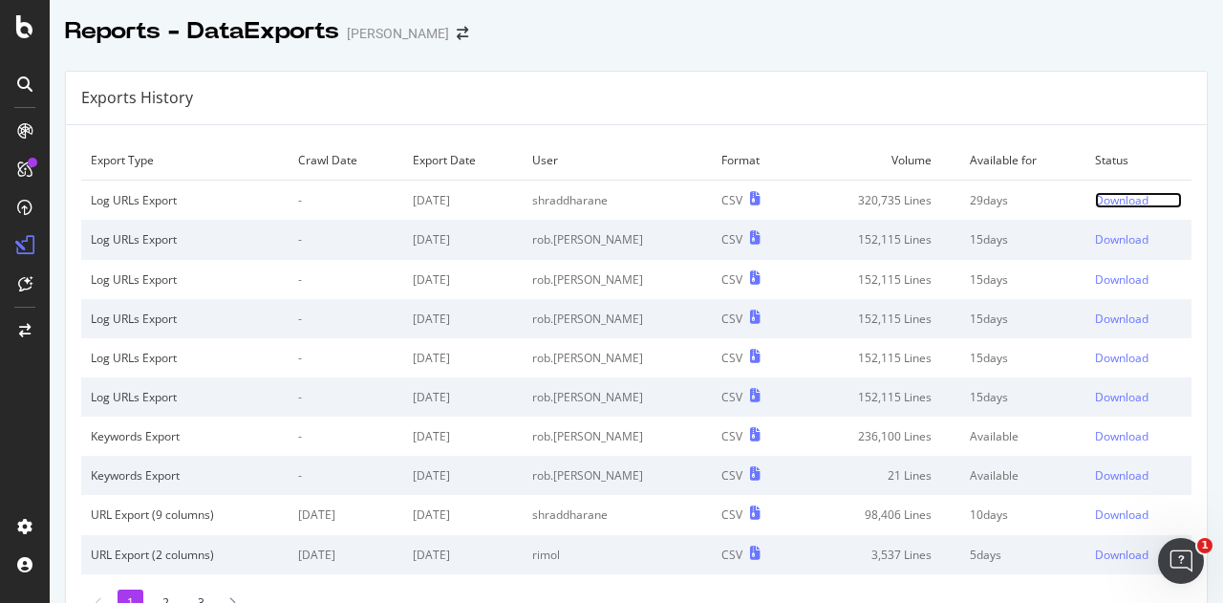
click at [1095, 194] on div "Download" at bounding box center [1122, 200] width 54 height 16
